Goal: Transaction & Acquisition: Obtain resource

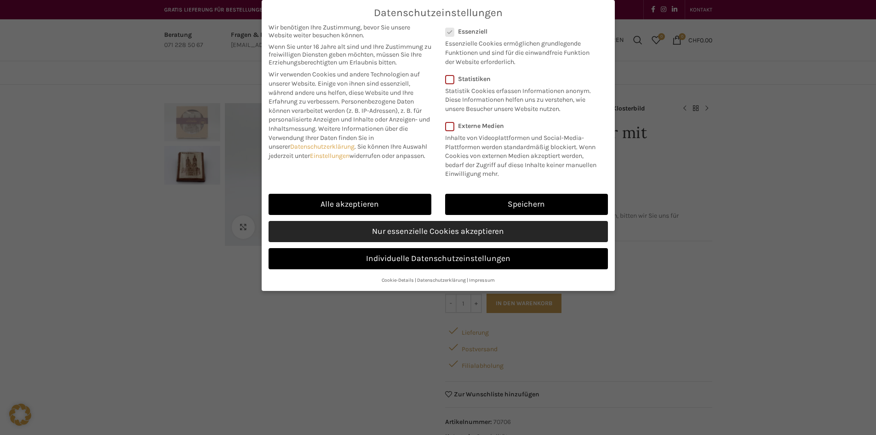
click at [427, 237] on link "Nur essenzielle Cookies akzeptieren" at bounding box center [438, 231] width 339 height 21
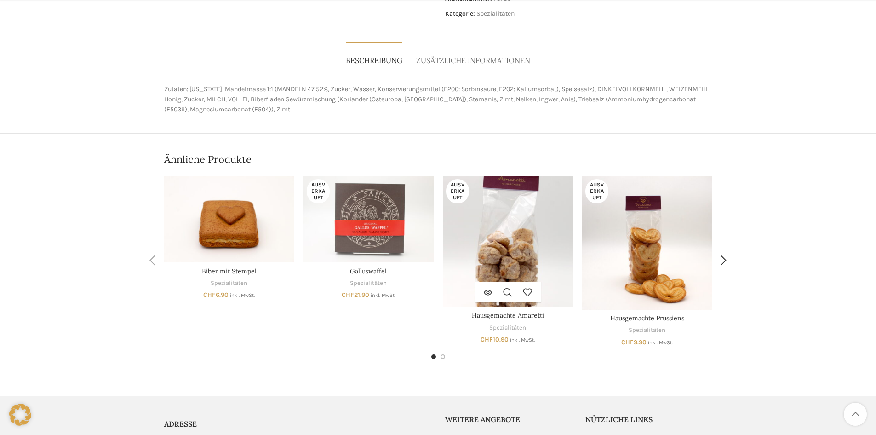
scroll to position [558, 0]
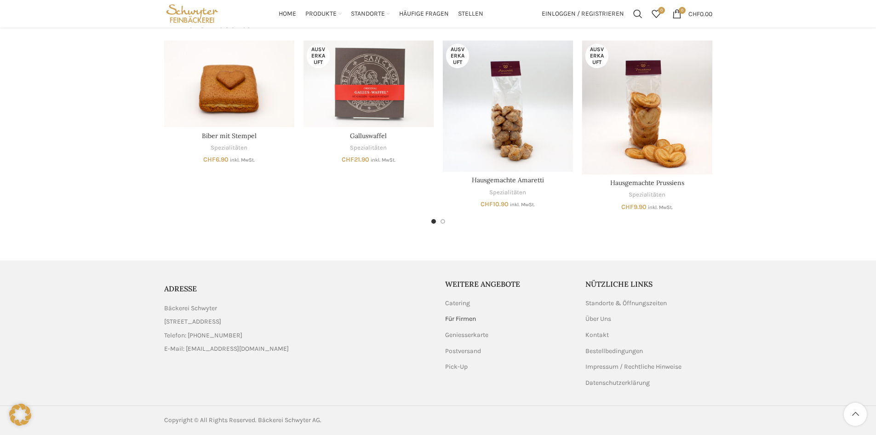
click at [470, 315] on link "Für Firmen" at bounding box center [461, 318] width 32 height 9
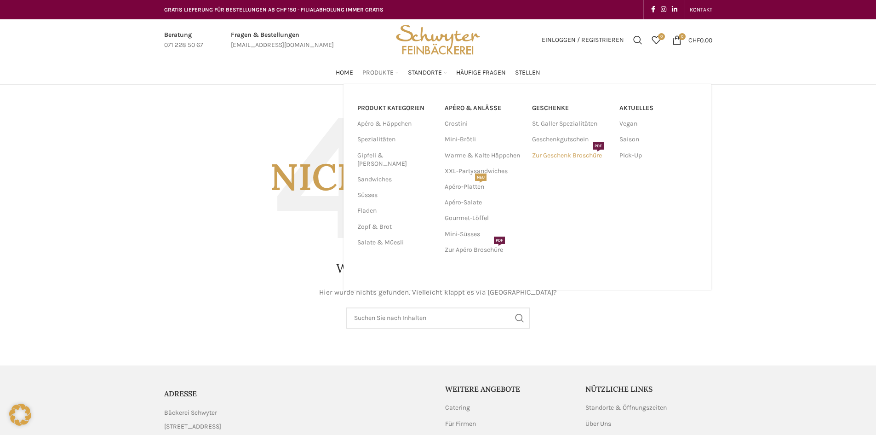
click at [559, 154] on link "Zur Geschenk Broschüre PDF" at bounding box center [571, 156] width 78 height 16
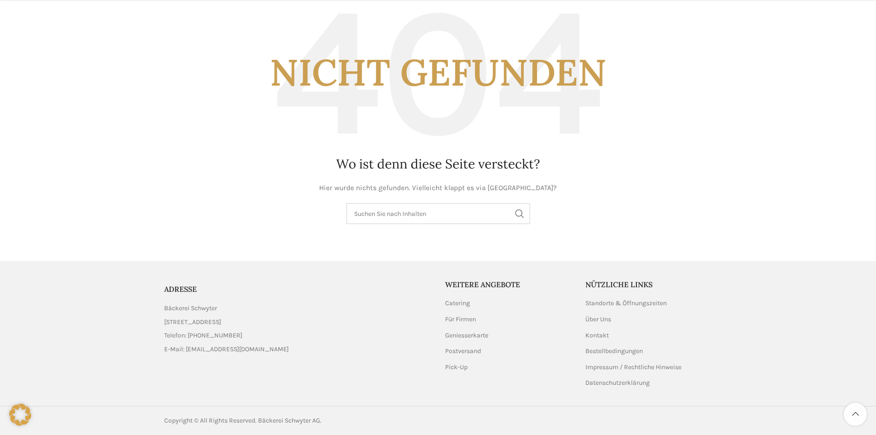
scroll to position [163, 0]
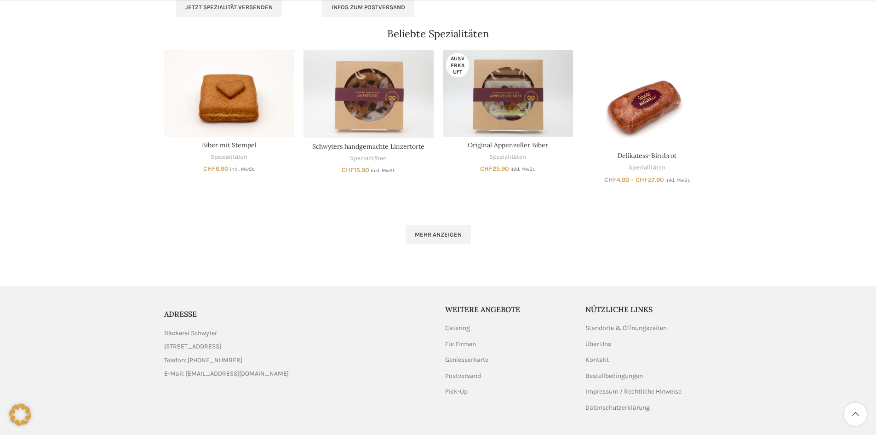
scroll to position [598, 0]
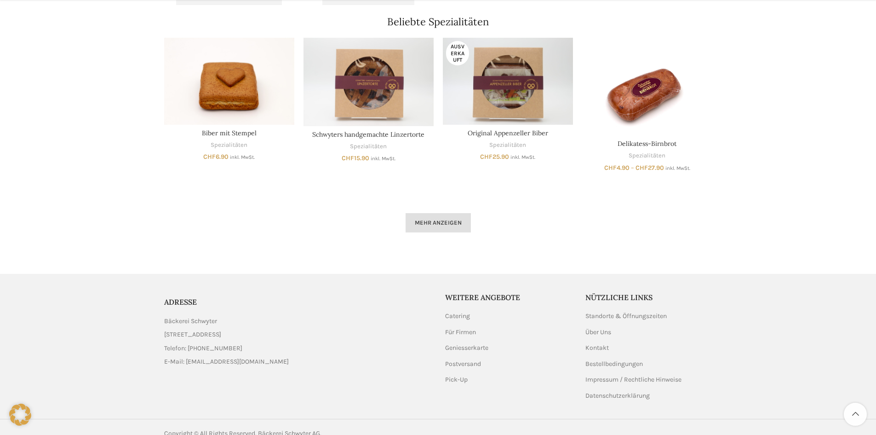
click at [417, 217] on link "Mehr anzeigen" at bounding box center [438, 222] width 65 height 19
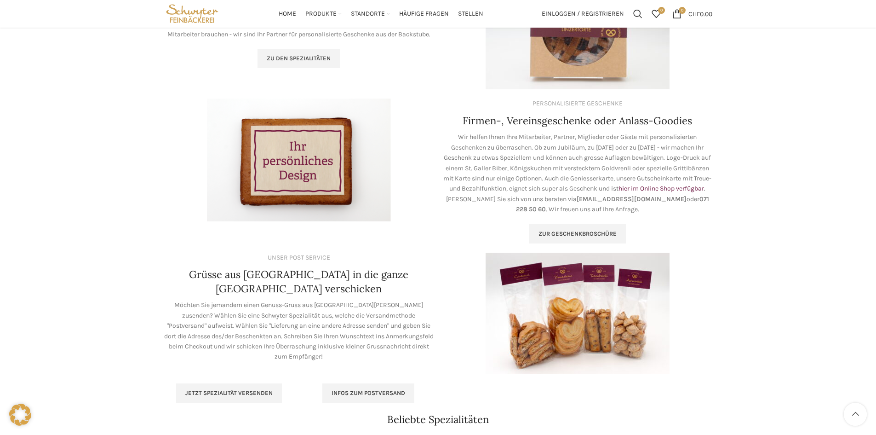
scroll to position [184, 0]
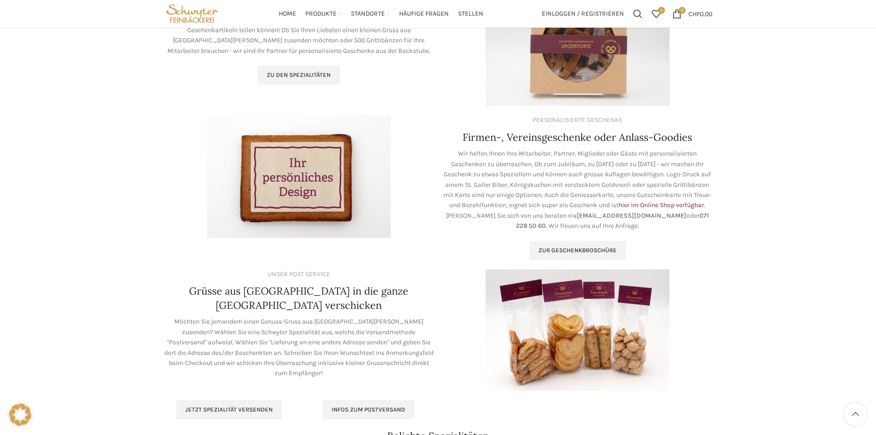
click at [297, 173] on img at bounding box center [299, 176] width 184 height 123
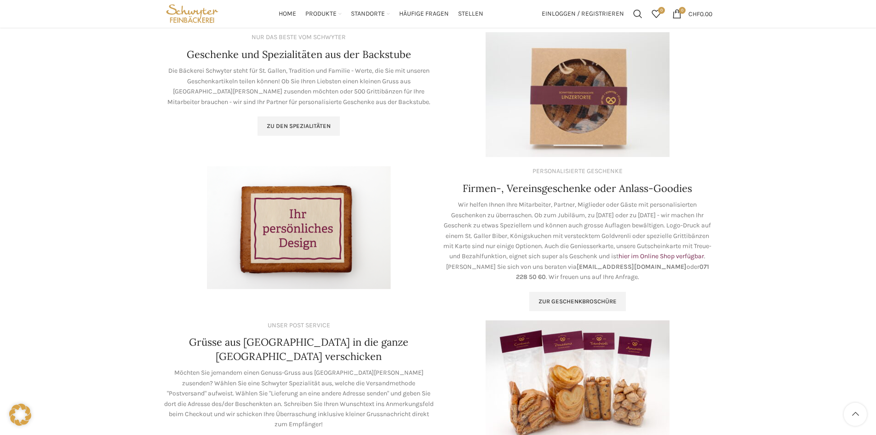
scroll to position [92, 0]
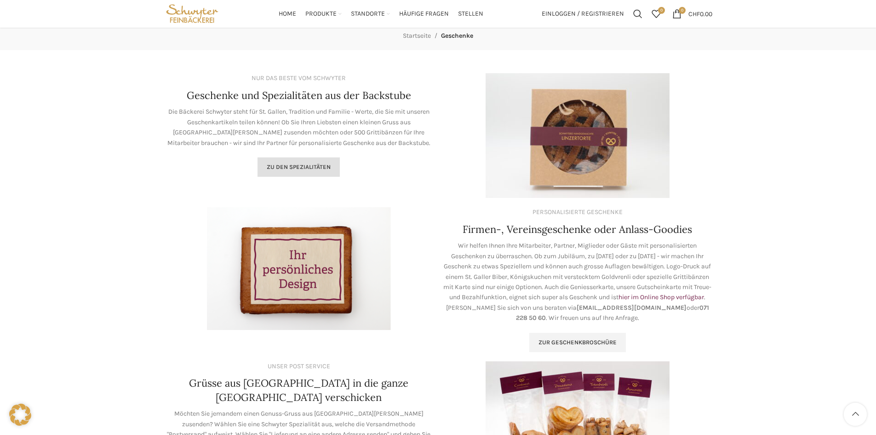
click at [318, 164] on span "Zu den Spezialitäten" at bounding box center [299, 166] width 64 height 7
click at [578, 339] on span "Zur geschenkbroschüre" at bounding box center [578, 342] width 78 height 7
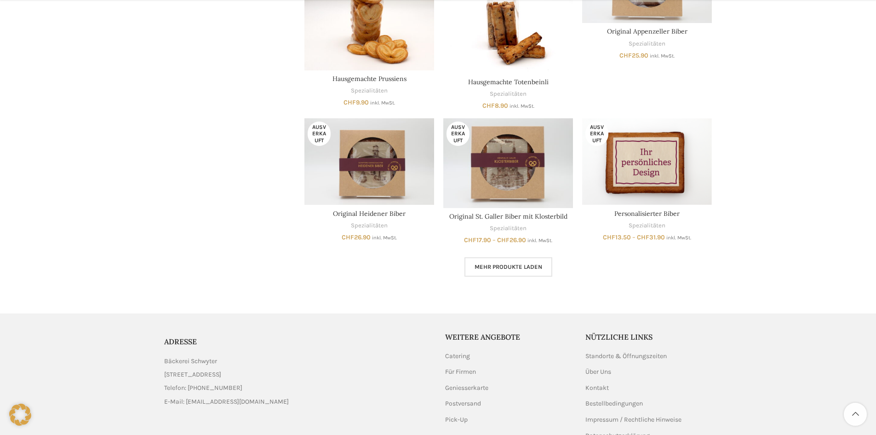
scroll to position [552, 0]
click at [531, 266] on span "Mehr Produkte laden" at bounding box center [509, 265] width 68 height 7
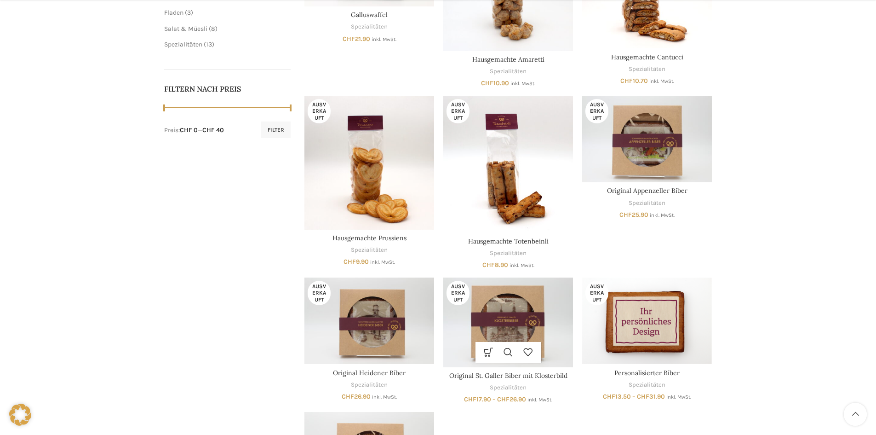
scroll to position [138, 0]
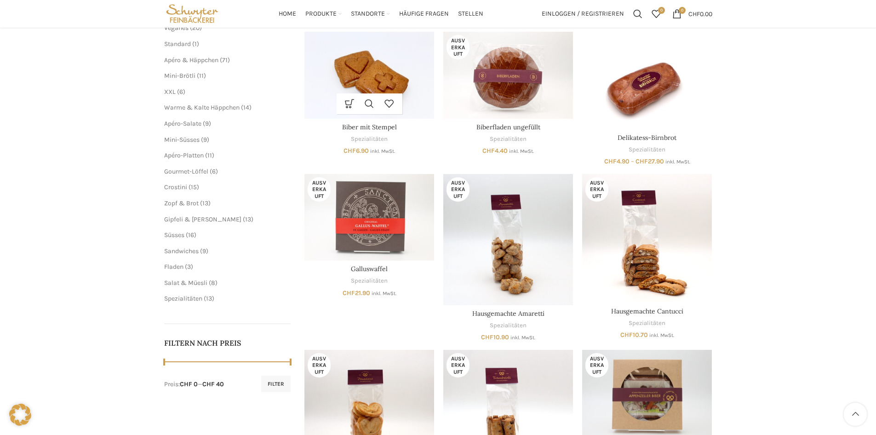
click at [355, 68] on img "Biber mit Stempel" at bounding box center [370, 75] width 130 height 86
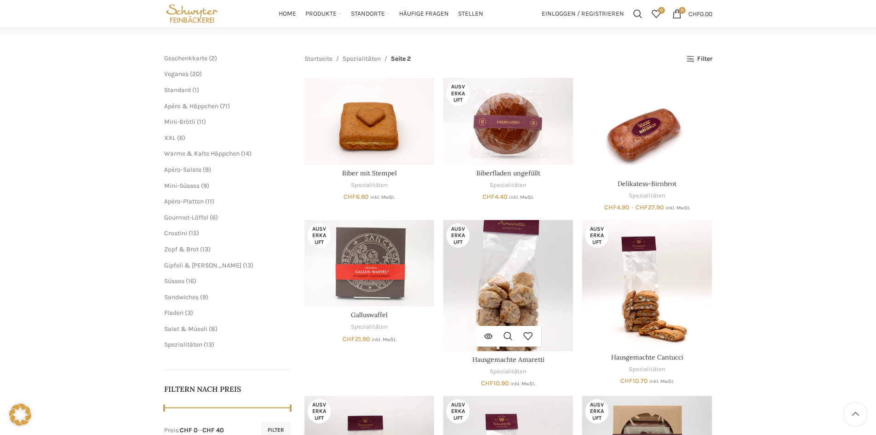
scroll to position [0, 0]
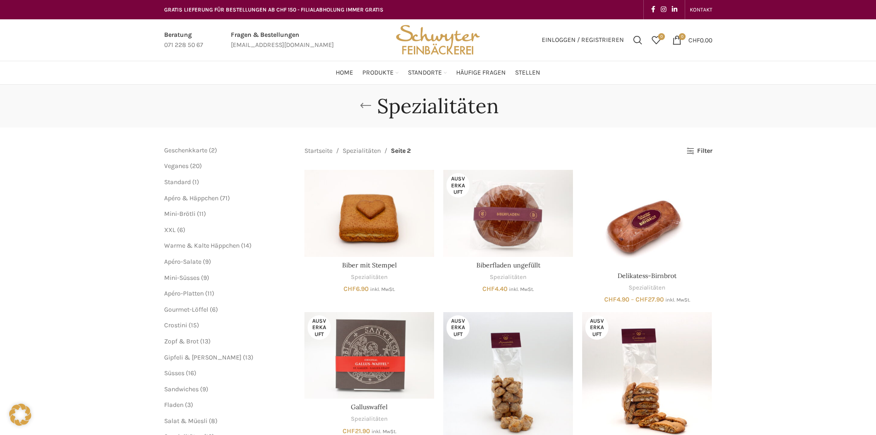
click at [363, 101] on link "Go back" at bounding box center [365, 106] width 23 height 18
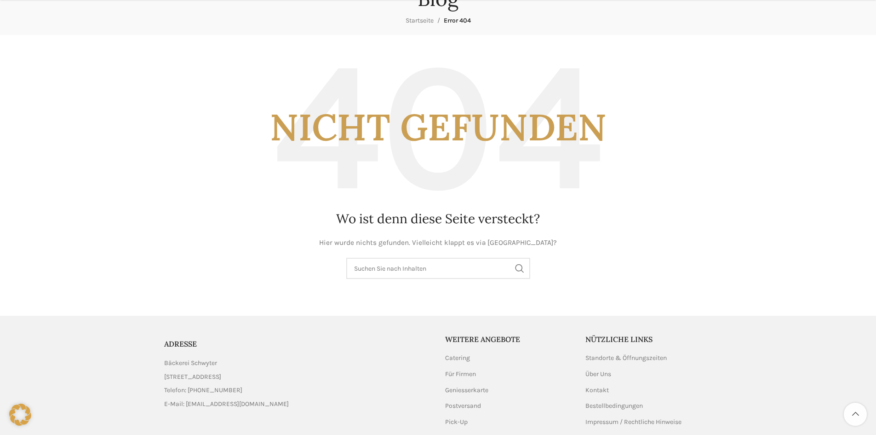
scroll to position [138, 0]
